Goal: Task Accomplishment & Management: Manage account settings

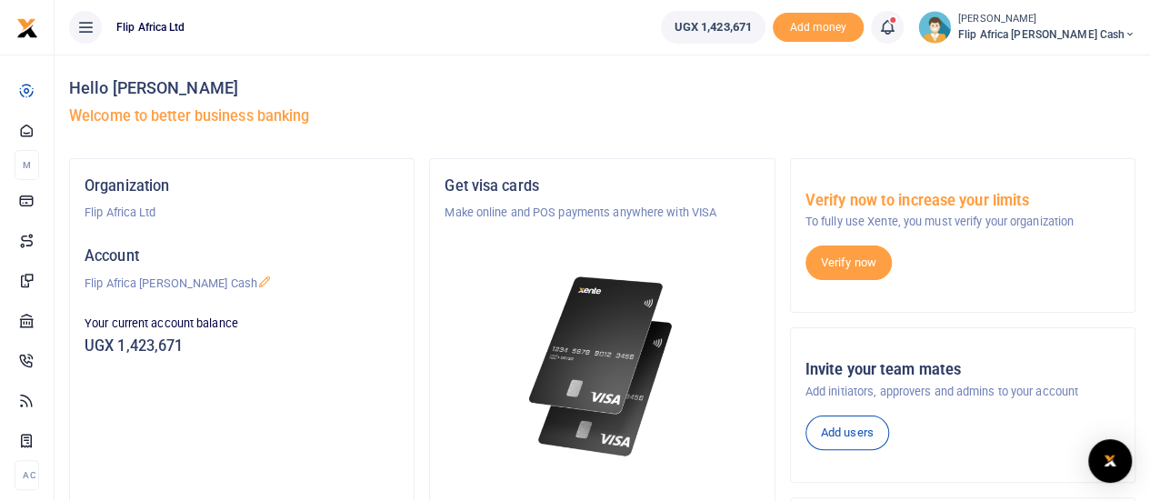
click at [896, 27] on span at bounding box center [896, 27] width 0 height 0
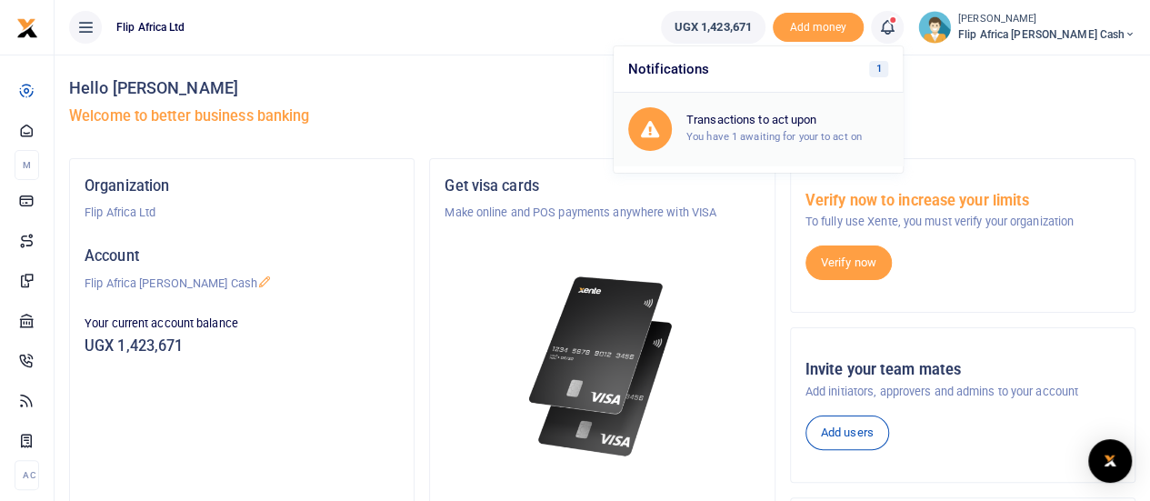
click at [861, 132] on small "You have 1 awaiting for your to act on" at bounding box center [773, 136] width 175 height 13
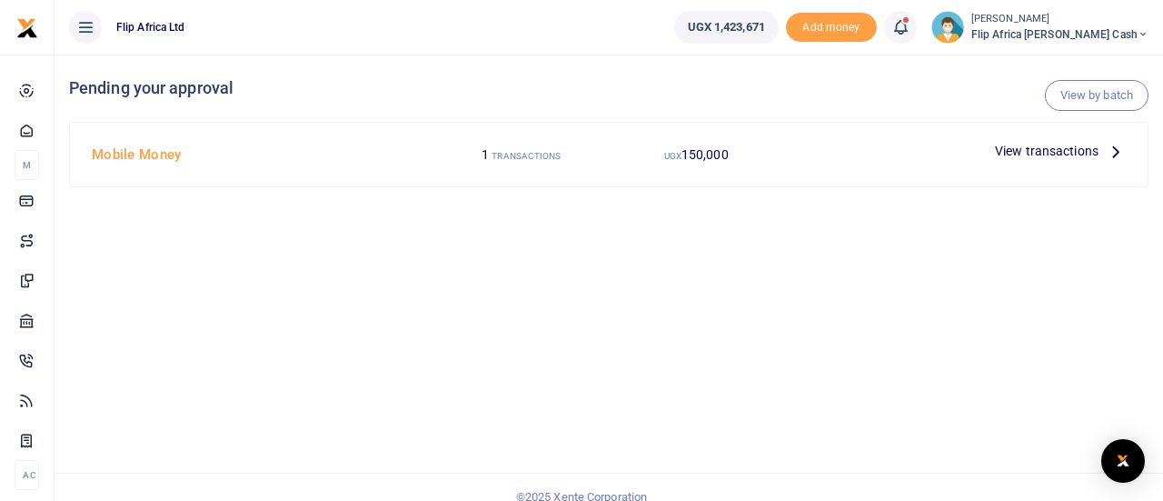
click at [1063, 154] on span "View transactions" at bounding box center [1047, 151] width 104 height 20
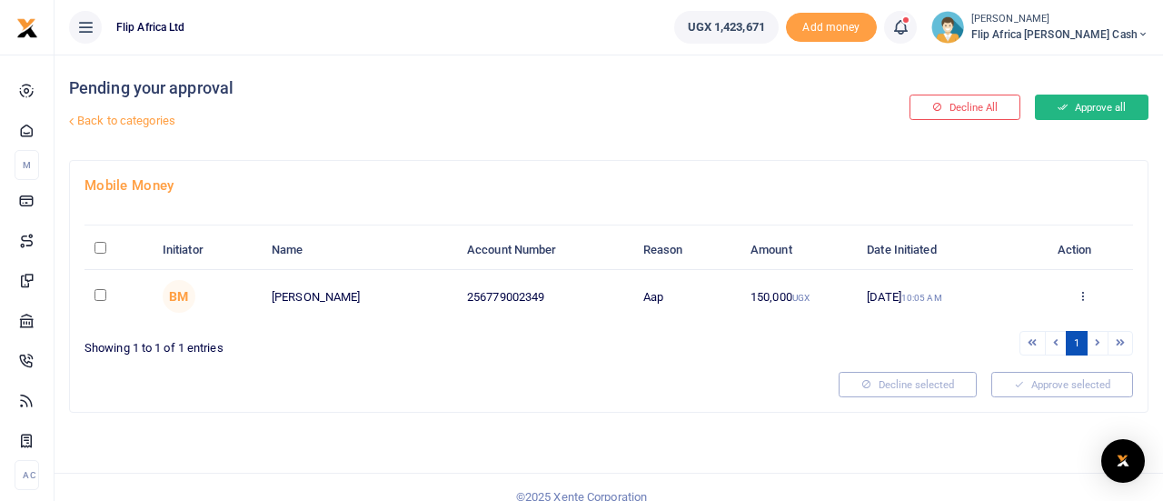
click at [1094, 109] on button "Approve all" at bounding box center [1092, 107] width 114 height 25
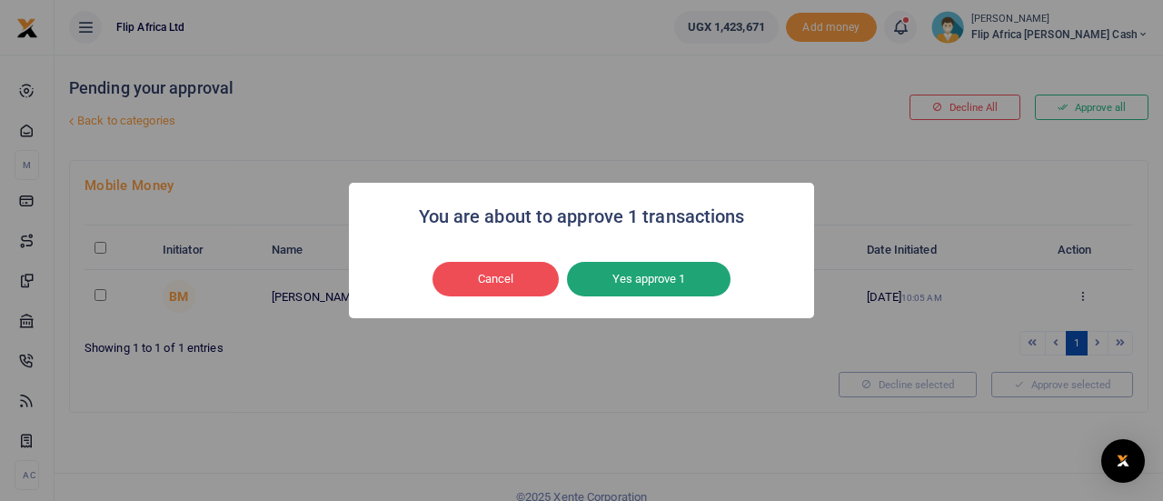
click at [623, 278] on button "Yes approve 1" at bounding box center [649, 279] width 164 height 35
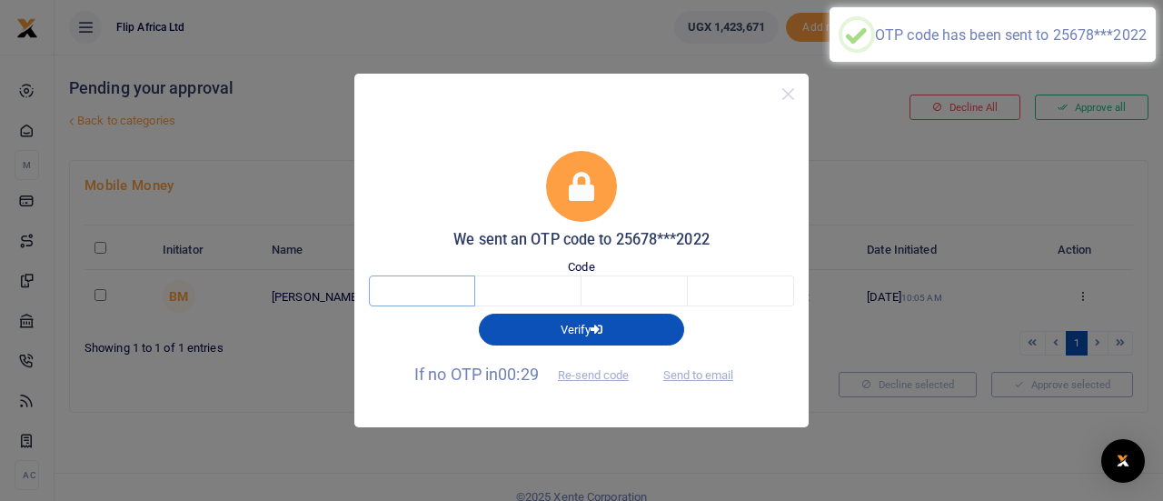
click at [405, 284] on input "text" at bounding box center [422, 290] width 106 height 31
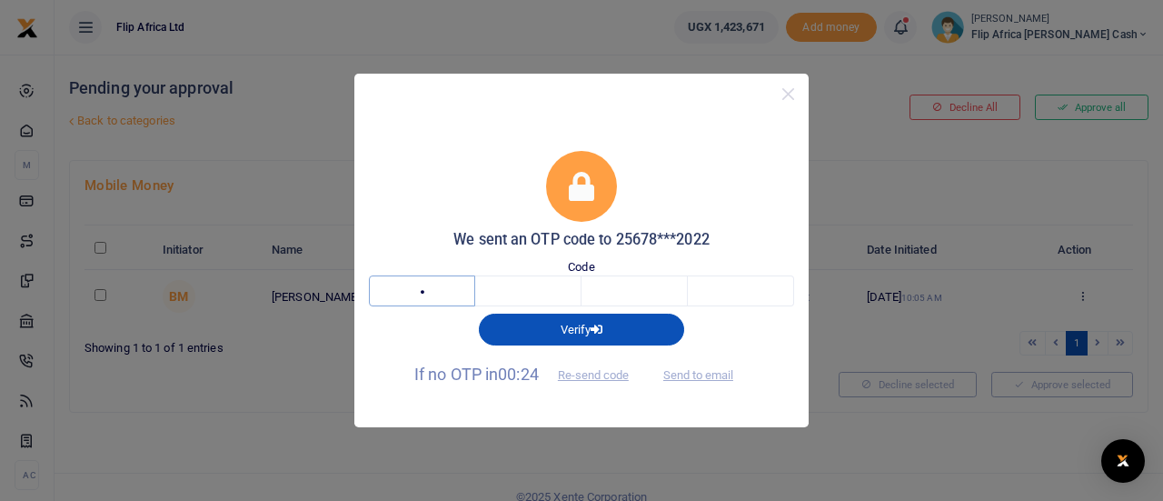
type input "1"
type input "9"
type input "0"
type input "1"
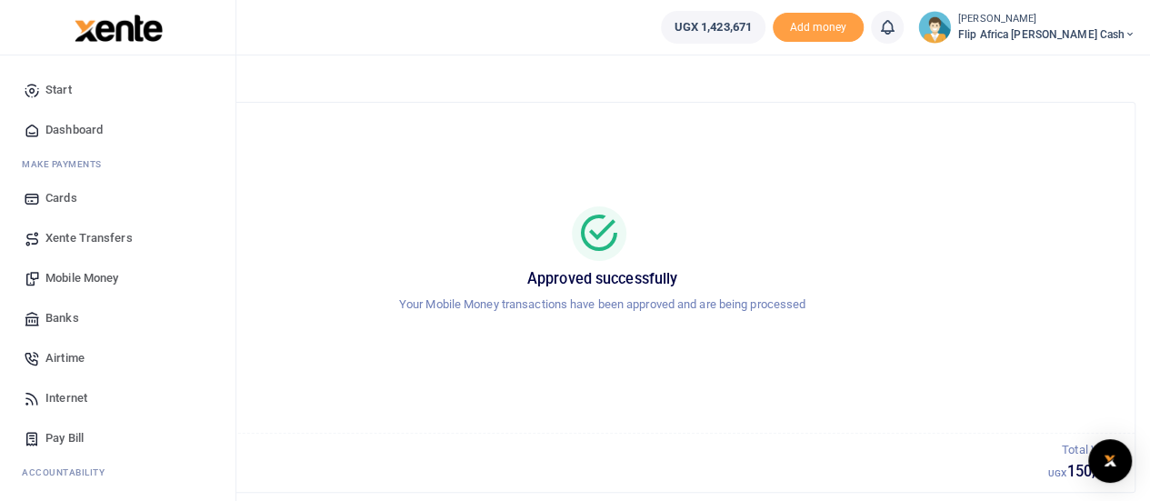
click at [78, 130] on span "Dashboard" at bounding box center [73, 130] width 57 height 18
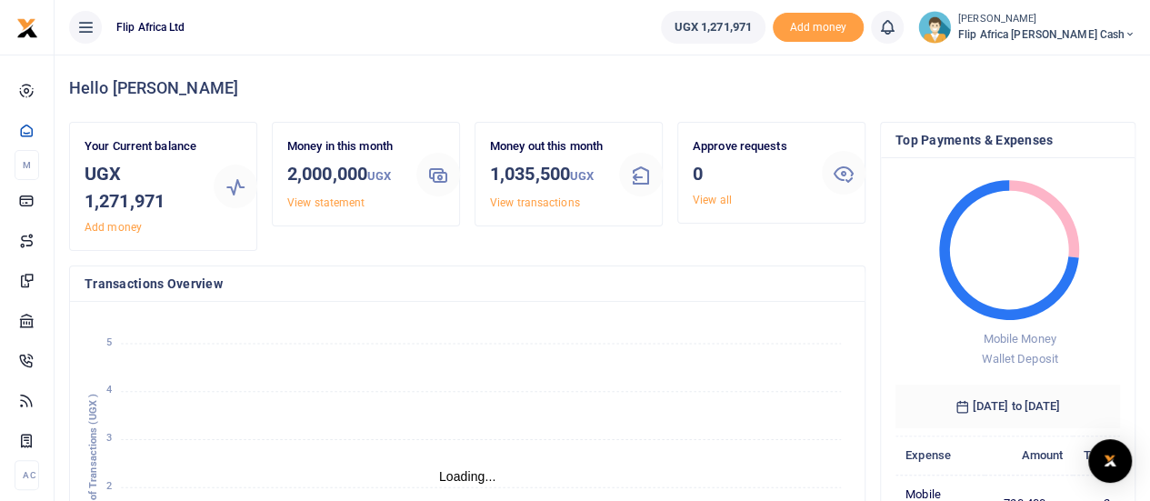
scroll to position [15, 15]
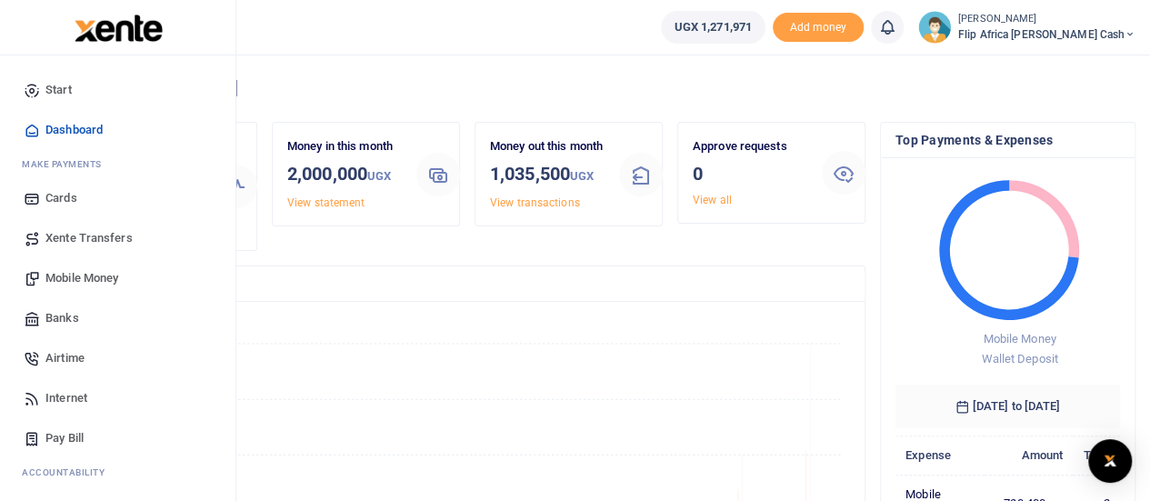
click at [67, 130] on span "Dashboard" at bounding box center [73, 130] width 57 height 18
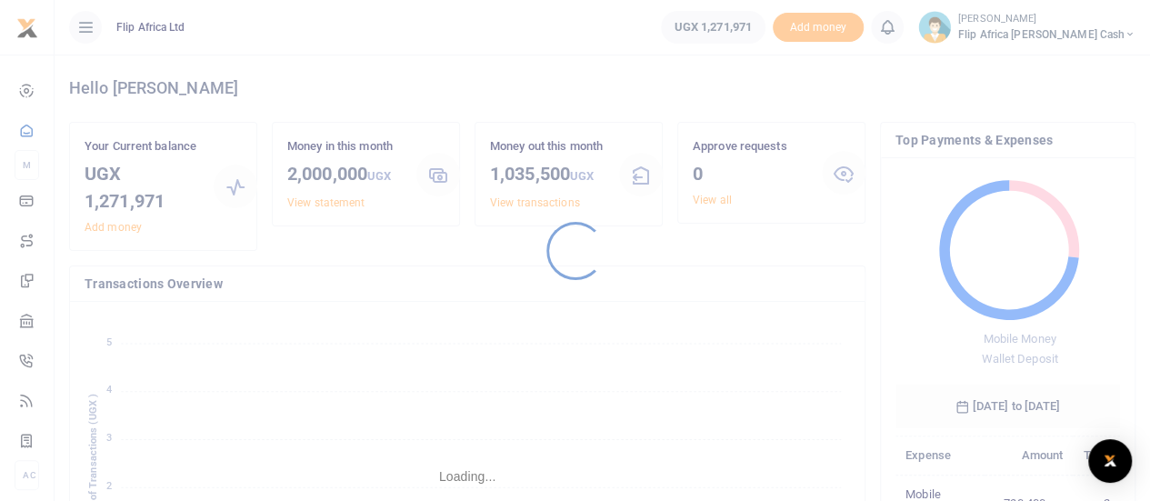
scroll to position [15, 15]
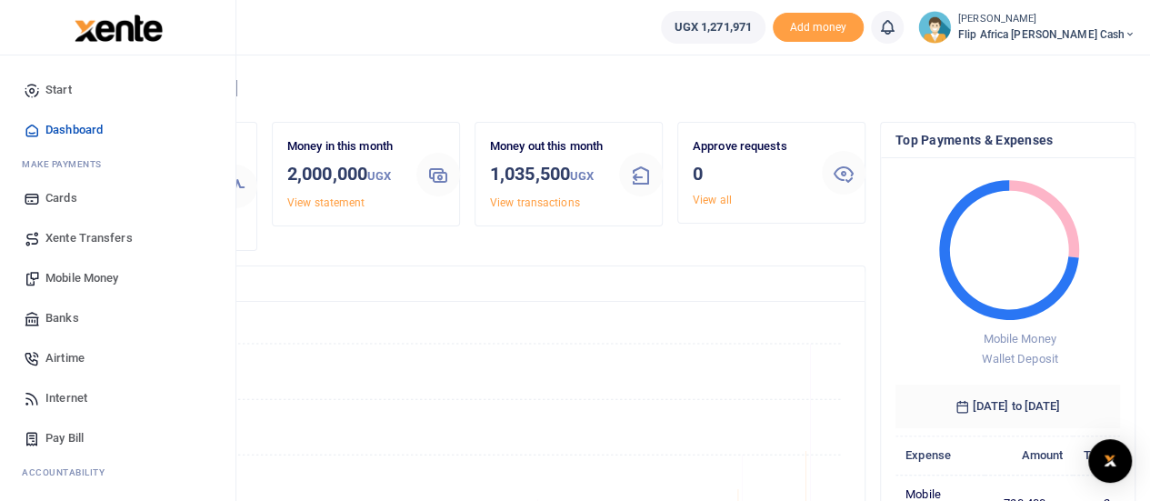
click at [56, 91] on span "Start" at bounding box center [58, 90] width 26 height 18
